Goal: Information Seeking & Learning: Learn about a topic

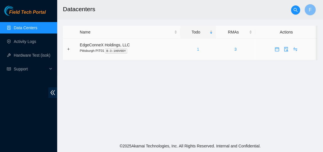
click at [198, 49] on link "1" at bounding box center [198, 49] width 2 height 5
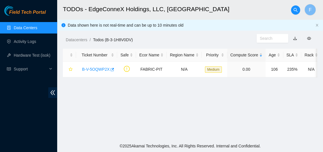
click at [27, 27] on link "Data Centers" at bounding box center [25, 27] width 23 height 5
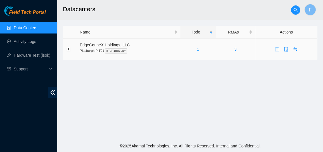
click at [197, 50] on link "1" at bounding box center [198, 49] width 2 height 5
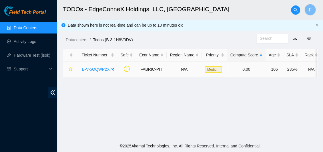
click at [90, 68] on link "B-V-5OQWP2X" at bounding box center [95, 69] width 27 height 5
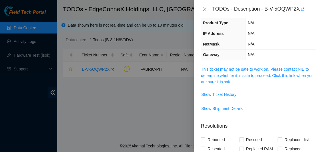
scroll to position [54, 0]
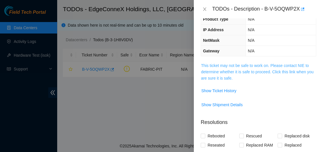
click at [272, 71] on link "This ticket may not be safe to work on. Please contact NIE to determine whether…" at bounding box center [257, 71] width 113 height 17
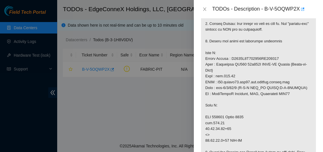
scroll to position [129, 0]
